Goal: Use online tool/utility: Utilize a website feature to perform a specific function

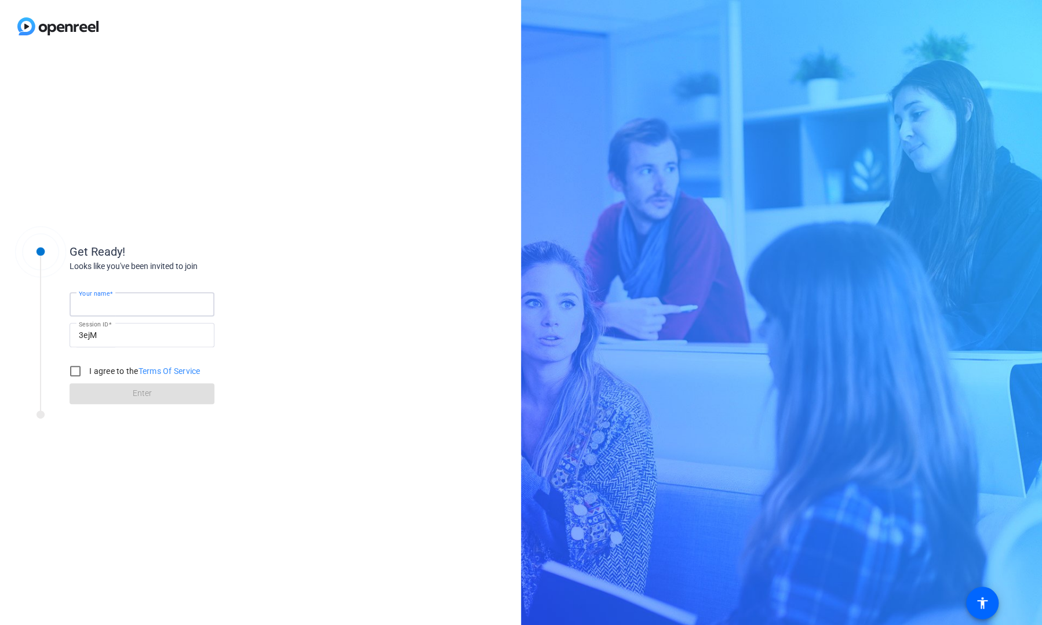
click at [161, 300] on input "Your name" at bounding box center [142, 304] width 126 height 14
type input "[PERSON_NAME]"
click at [74, 369] on input "I agree to the Terms Of Service" at bounding box center [75, 370] width 23 height 23
checkbox input "true"
click at [136, 395] on span "Enter" at bounding box center [142, 393] width 19 height 12
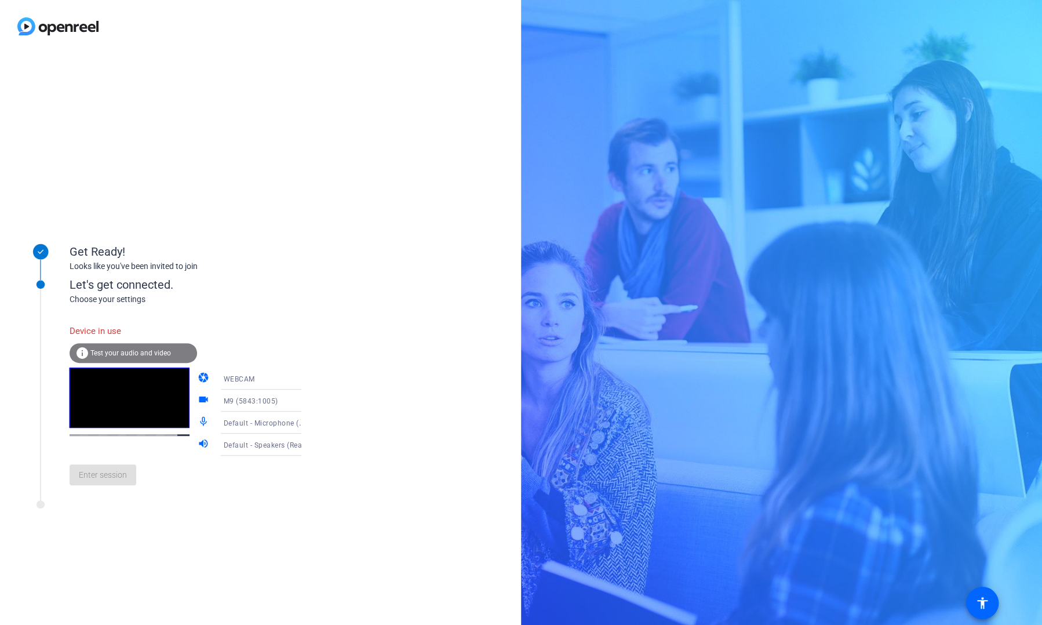
click at [133, 354] on span "Test your audio and video" at bounding box center [130, 353] width 81 height 8
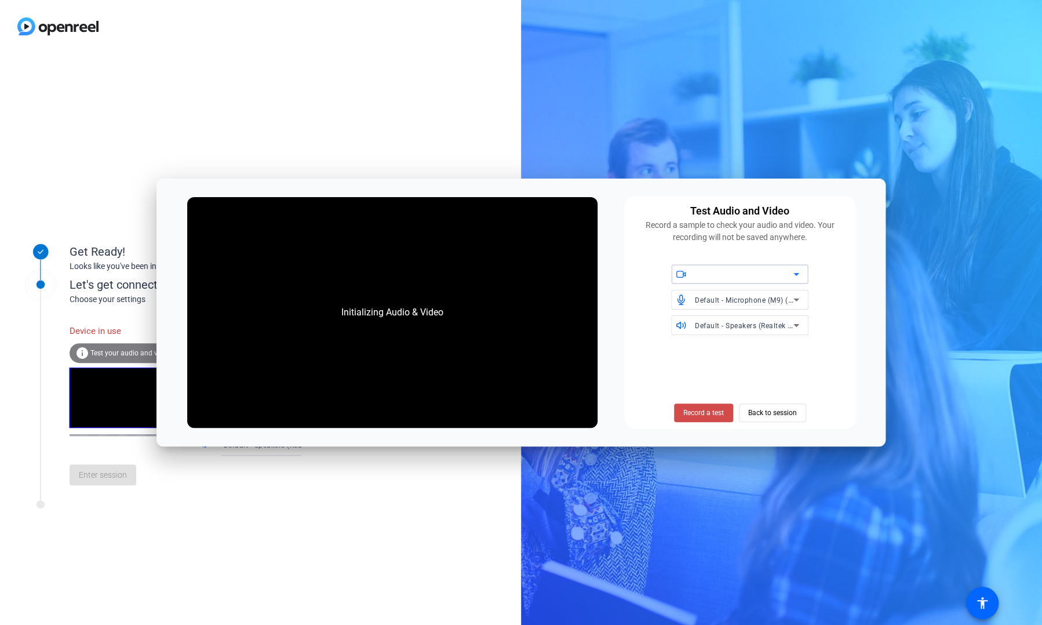
click at [706, 416] on span "Record a test" at bounding box center [703, 412] width 41 height 10
click at [698, 412] on span "Record a test" at bounding box center [703, 412] width 41 height 10
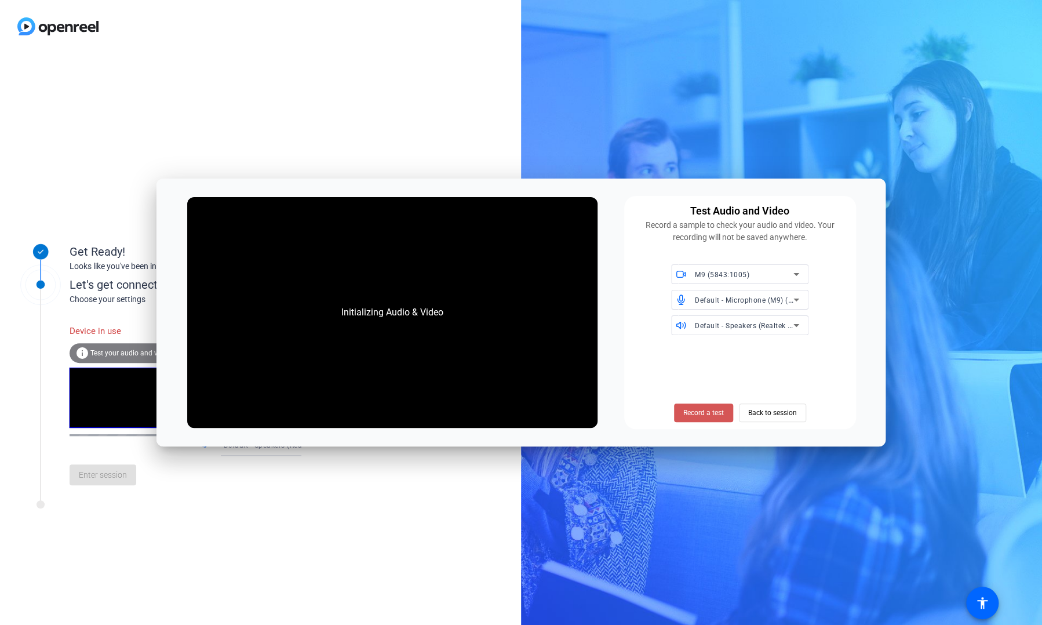
click at [698, 412] on span "Record a test" at bounding box center [703, 412] width 41 height 10
click at [698, 412] on span "Stop Testing (6s)" at bounding box center [703, 412] width 53 height 10
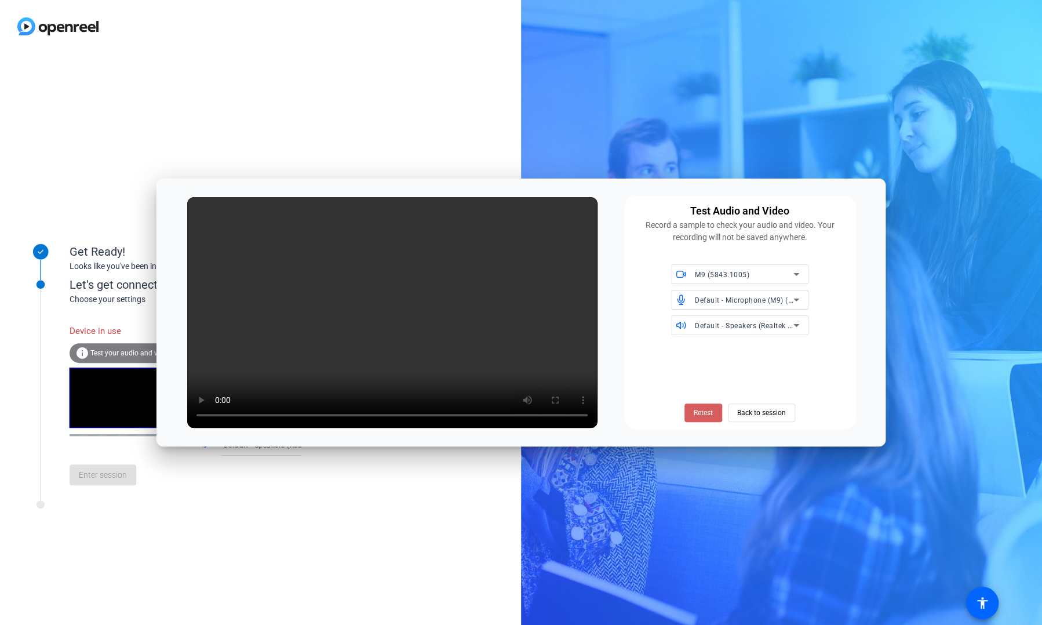
click at [706, 409] on span "Retest" at bounding box center [703, 412] width 19 height 10
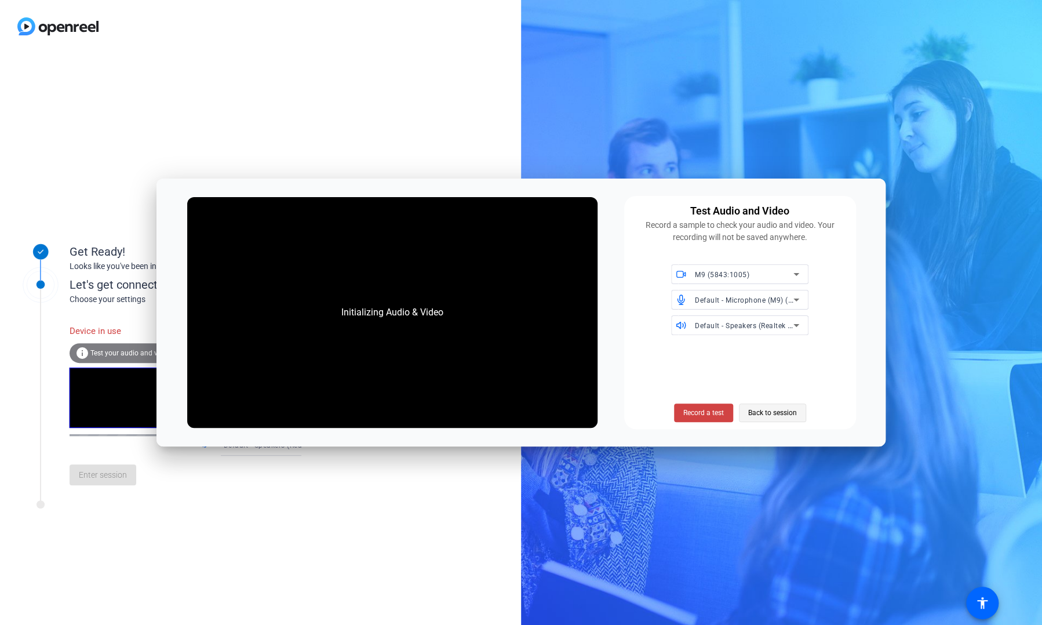
click at [764, 421] on span "Back to session" at bounding box center [772, 413] width 49 height 22
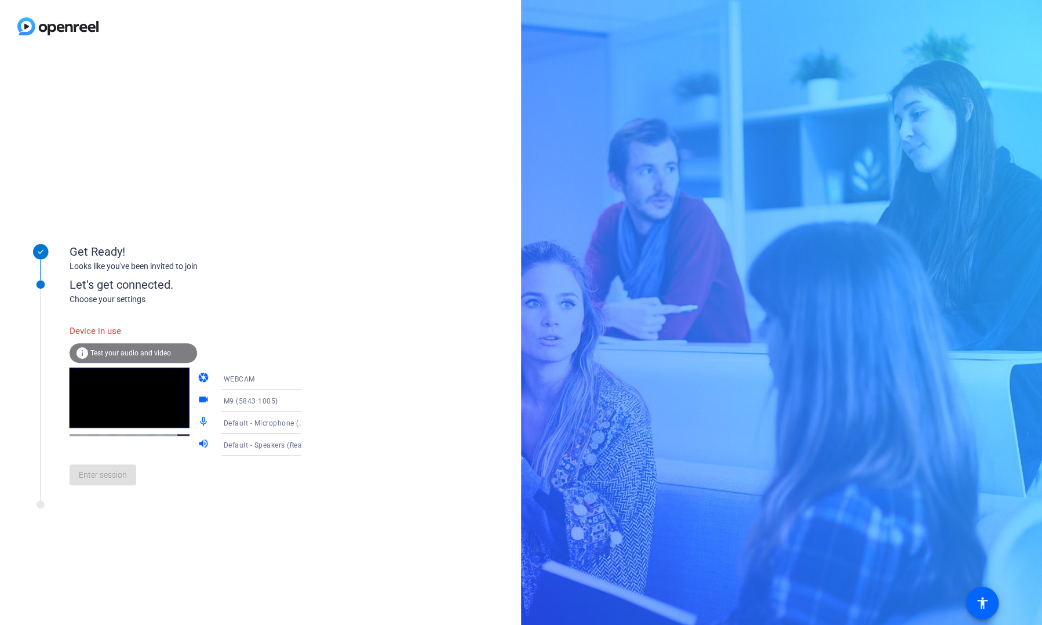
click at [42, 287] on g at bounding box center [41, 285] width 59 height 59
drag, startPoint x: 42, startPoint y: 284, endPoint x: 44, endPoint y: 305, distance: 21.6
click at [44, 305] on icon at bounding box center [41, 285] width 48 height 48
click at [116, 351] on span "Test your audio and video" at bounding box center [130, 353] width 81 height 8
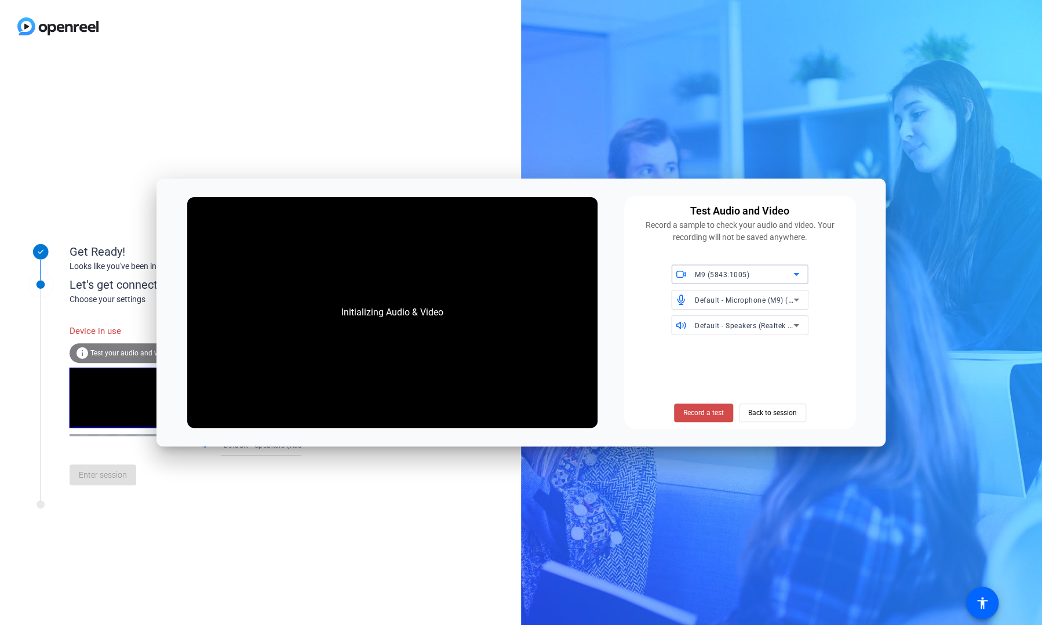
click at [697, 409] on span "Record a test" at bounding box center [703, 412] width 41 height 10
click at [697, 411] on span "Record a test" at bounding box center [703, 412] width 41 height 10
click at [767, 416] on span "Back to session" at bounding box center [772, 413] width 49 height 22
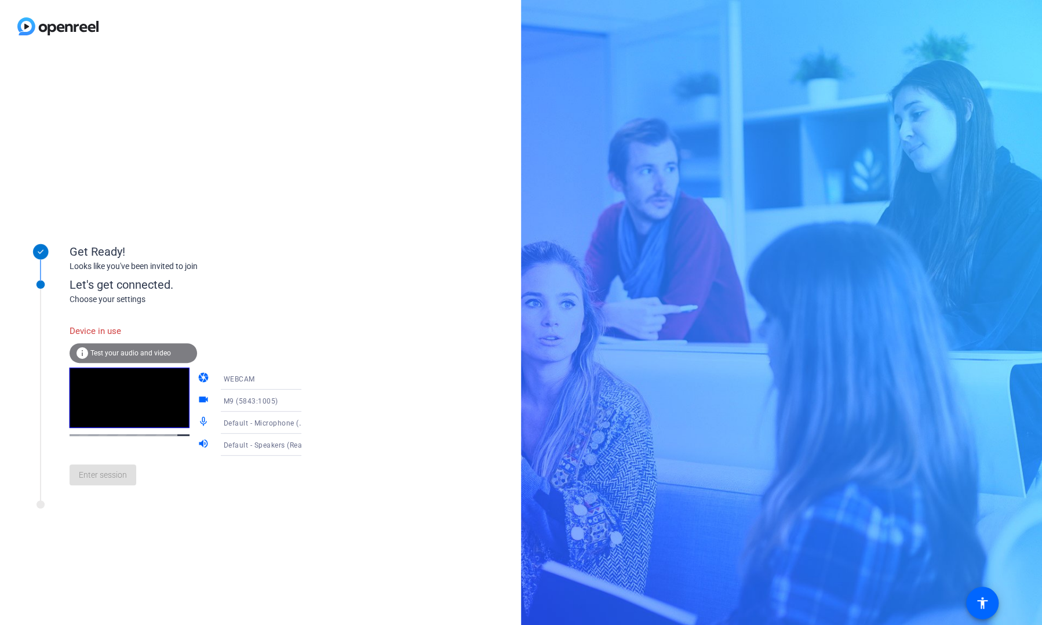
click at [43, 250] on icon at bounding box center [41, 252] width 16 height 16
click at [242, 384] on div "WEBCAM" at bounding box center [266, 379] width 86 height 14
click at [239, 400] on mat-option "WEBCAM" at bounding box center [251, 401] width 99 height 23
click at [91, 479] on div "Enter session" at bounding box center [198, 475] width 256 height 38
click at [126, 349] on span "Test your audio and video" at bounding box center [130, 353] width 81 height 8
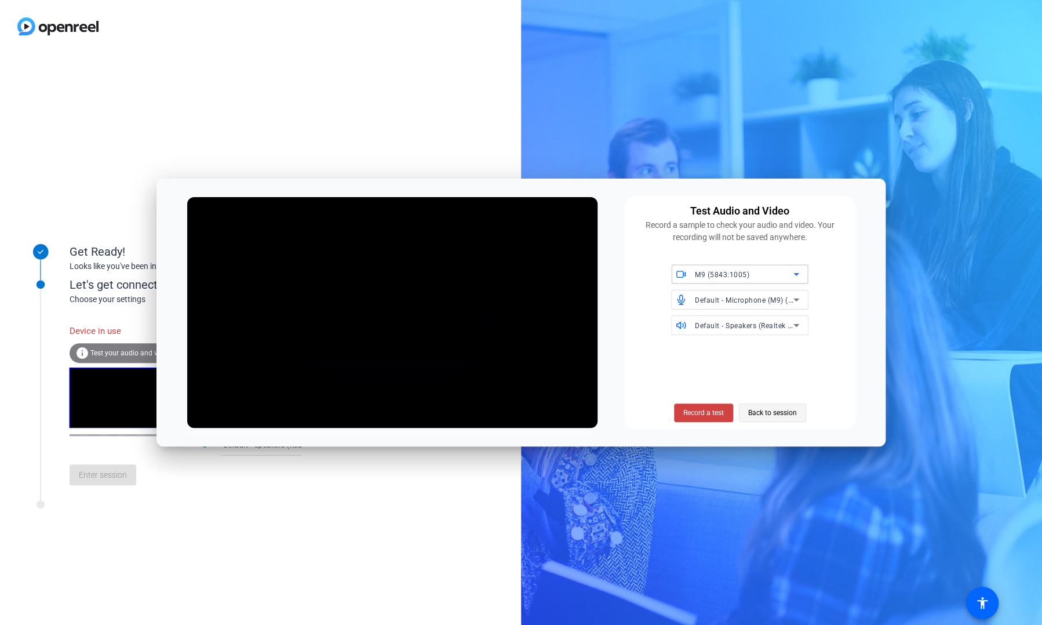
click at [784, 412] on span "Back to session" at bounding box center [772, 413] width 49 height 22
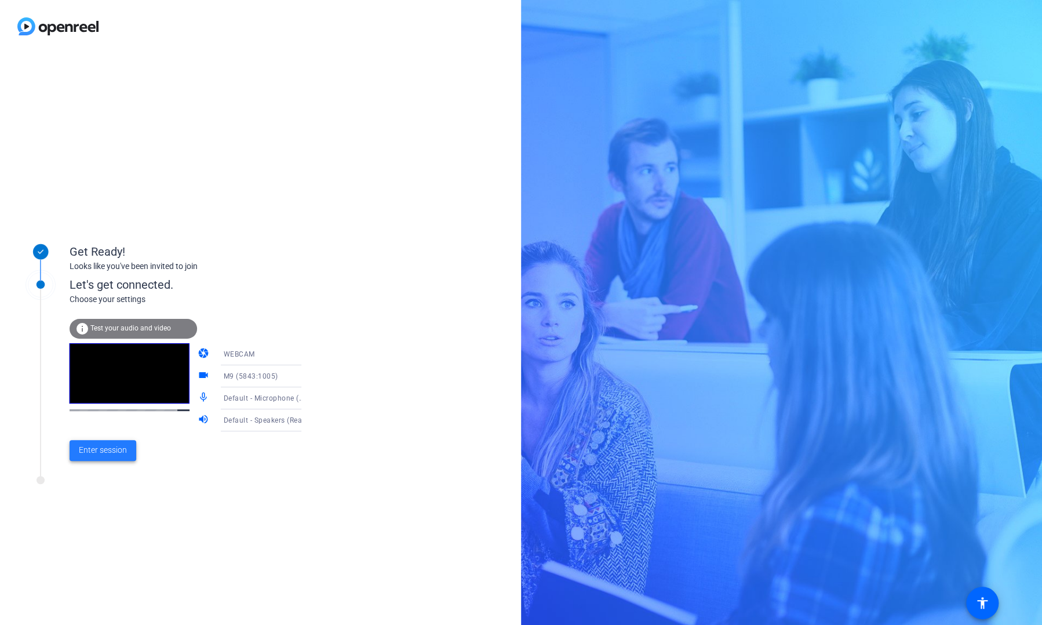
click at [104, 453] on span "Enter session" at bounding box center [103, 450] width 48 height 12
